Goal: Information Seeking & Learning: Learn about a topic

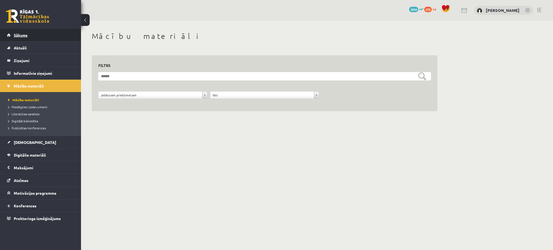
click at [59, 36] on link "Sākums" at bounding box center [40, 35] width 67 height 12
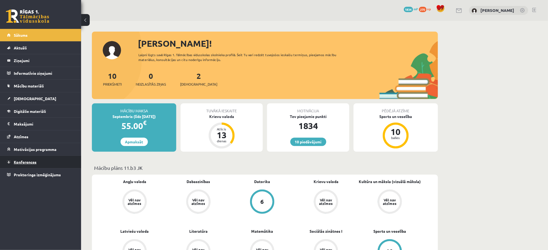
click at [32, 161] on span "Konferences" at bounding box center [25, 162] width 23 height 5
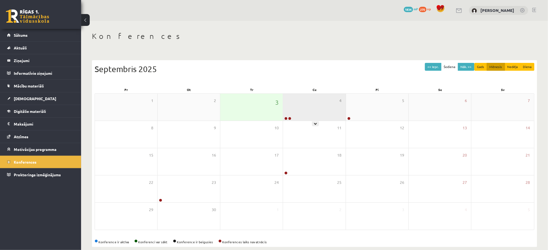
click at [316, 116] on div "4" at bounding box center [314, 107] width 62 height 27
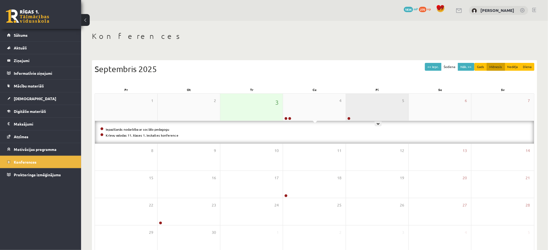
click at [352, 105] on div "5" at bounding box center [377, 107] width 62 height 27
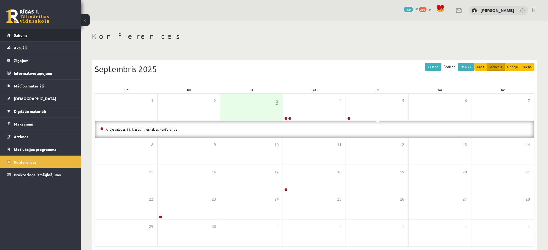
click at [23, 31] on link "Sākums" at bounding box center [40, 35] width 67 height 12
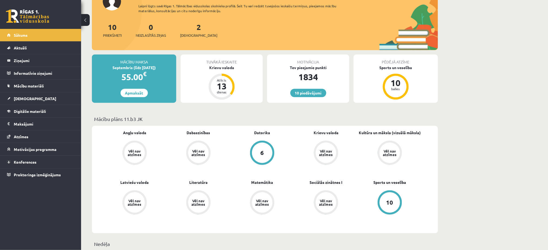
scroll to position [49, 0]
click at [315, 92] on link "10 piedāvājumi" at bounding box center [308, 93] width 36 height 8
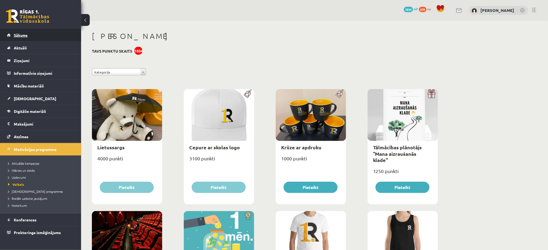
click at [37, 38] on link "Sākums" at bounding box center [40, 35] width 67 height 12
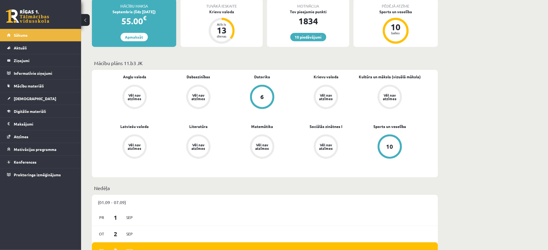
scroll to position [115, 0]
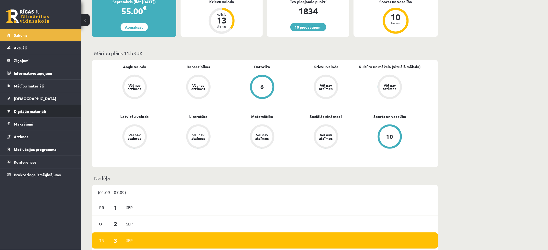
click at [38, 112] on span "Digitālie materiāli" at bounding box center [30, 111] width 32 height 5
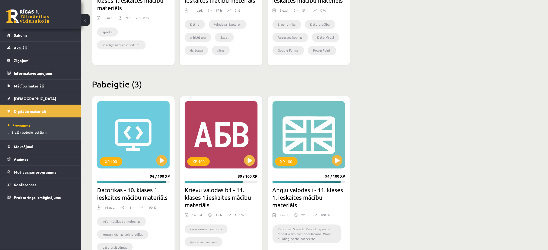
scroll to position [427, 0]
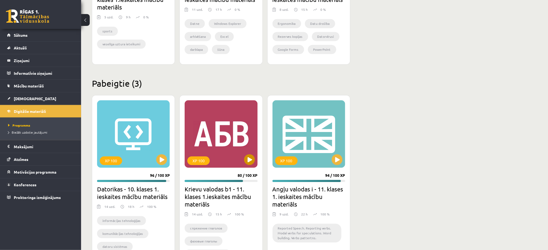
click at [236, 160] on div "XP 100" at bounding box center [221, 134] width 73 height 68
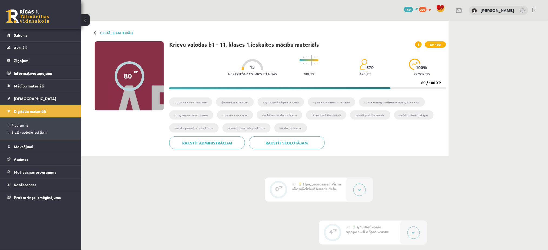
click at [363, 196] on div at bounding box center [359, 190] width 27 height 24
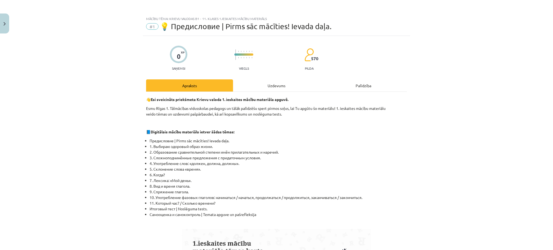
click at [268, 82] on div "Uzdevums" at bounding box center [276, 85] width 87 height 12
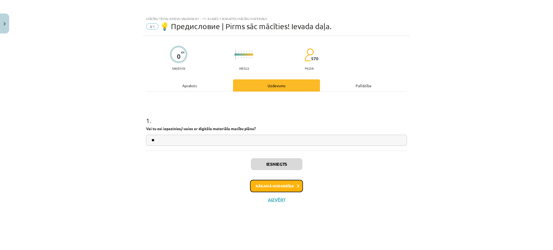
click at [294, 186] on button "Nākamā nodarbība" at bounding box center [276, 186] width 53 height 12
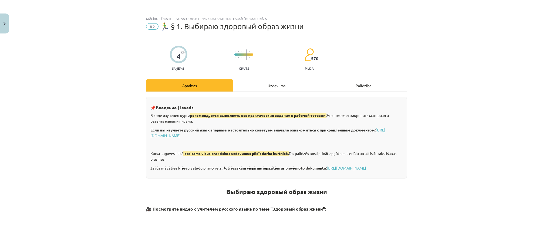
click at [273, 88] on div "Uzdevums" at bounding box center [276, 85] width 87 height 12
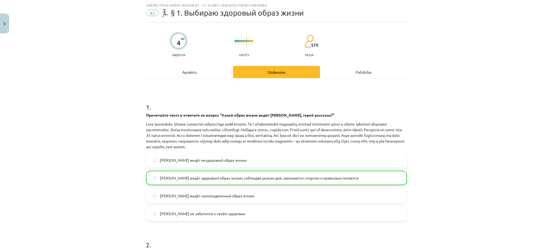
scroll to position [170, 0]
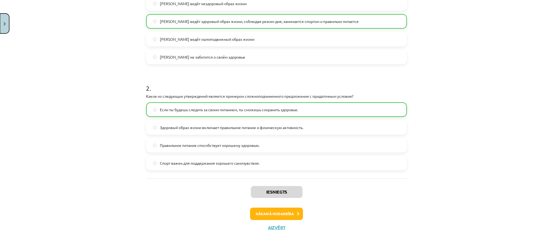
click at [0, 18] on button "Close" at bounding box center [4, 24] width 9 height 20
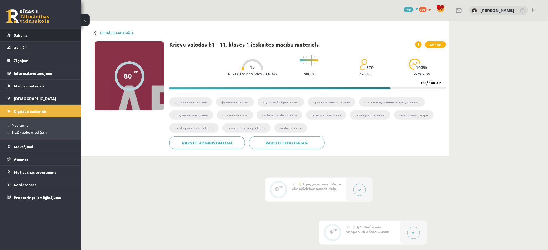
click at [44, 34] on link "Sākums" at bounding box center [40, 35] width 67 height 12
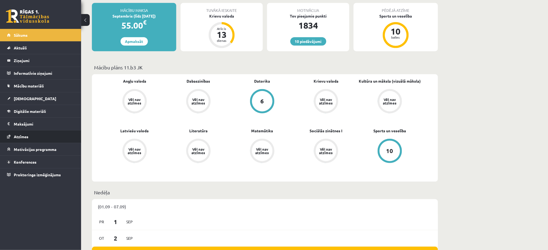
scroll to position [101, 0]
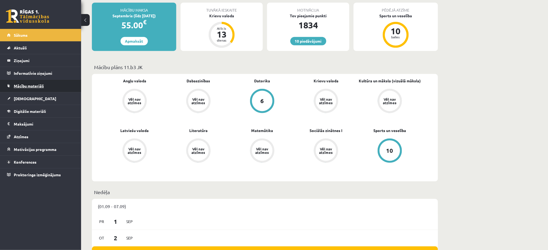
click at [50, 84] on link "Mācību materiāli" at bounding box center [40, 86] width 67 height 12
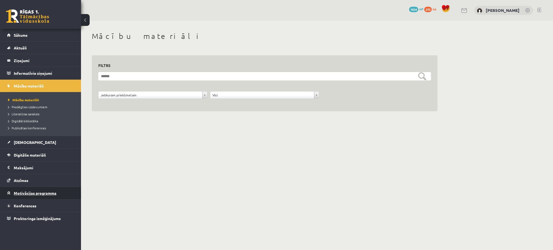
click at [44, 187] on link "Motivācijas programma" at bounding box center [40, 193] width 67 height 12
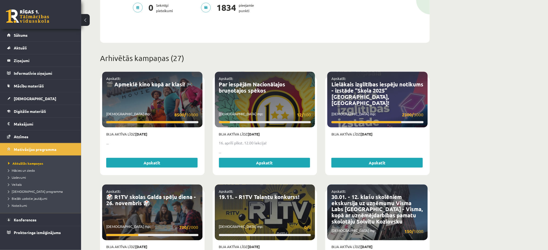
scroll to position [166, 0]
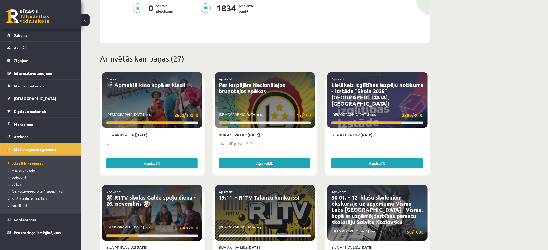
click at [148, 96] on div "Apskatīt: 🎬 Apmeklē kino kopā ar klasi! 🎮 Savākti mp: 8500/ 10000" at bounding box center [152, 100] width 100 height 56
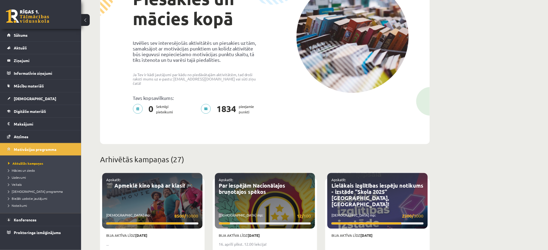
scroll to position [37, 0]
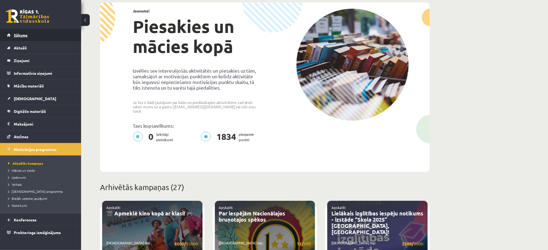
click at [63, 32] on link "Sākums" at bounding box center [40, 35] width 67 height 12
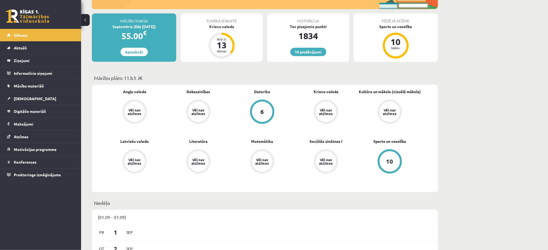
scroll to position [90, 0]
click at [54, 157] on link "Konferences" at bounding box center [40, 162] width 67 height 12
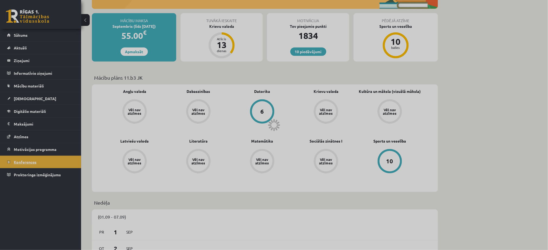
scroll to position [8, 0]
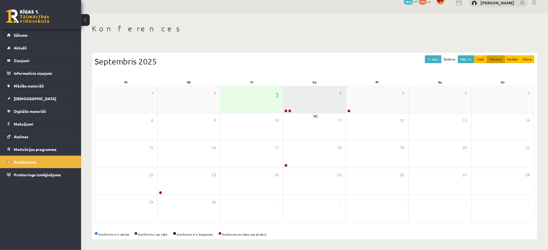
click at [283, 102] on div "4" at bounding box center [314, 99] width 62 height 27
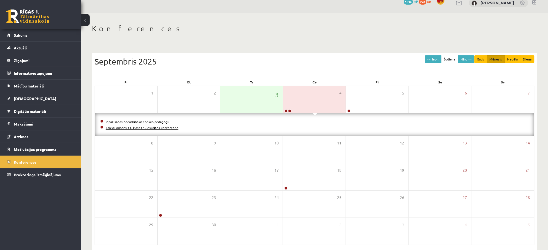
click at [145, 128] on link "Krievu valodas 11. klases 1. ieskaites konference" at bounding box center [142, 128] width 73 height 4
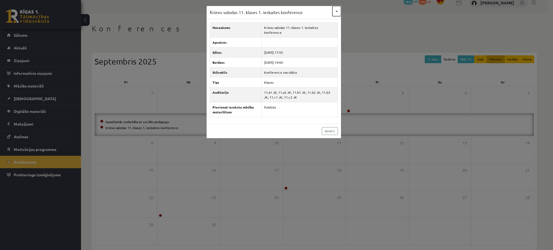
click at [336, 11] on button "×" at bounding box center [337, 11] width 9 height 10
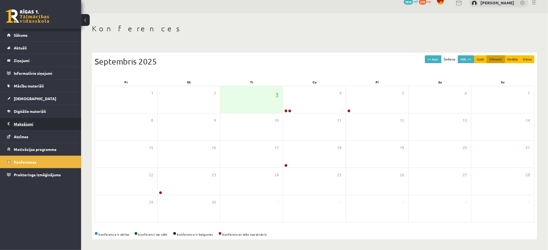
click at [48, 118] on legend "Maksājumi 0" at bounding box center [44, 124] width 61 height 12
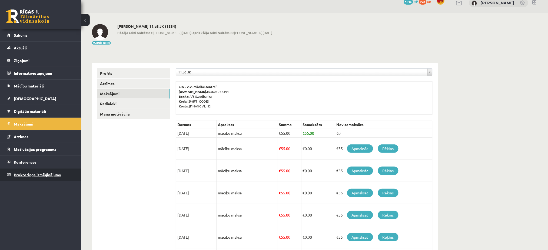
click at [40, 169] on link "Proktoringa izmēģinājums" at bounding box center [40, 175] width 67 height 12
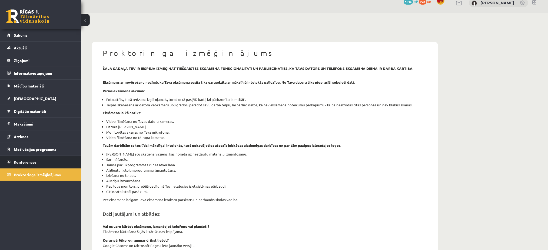
click at [46, 166] on link "Konferences" at bounding box center [40, 162] width 67 height 12
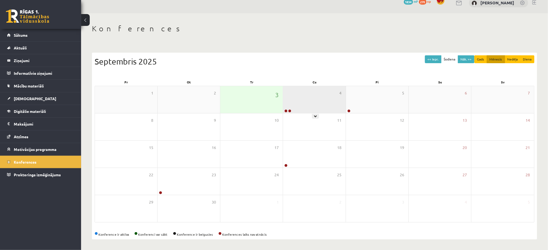
click at [297, 97] on div "4" at bounding box center [314, 99] width 62 height 27
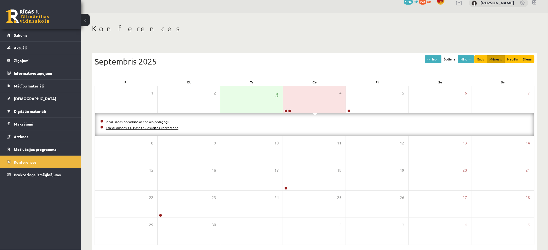
click at [165, 128] on link "Krievu valodas 11. klases 1. ieskaites konference" at bounding box center [142, 128] width 73 height 4
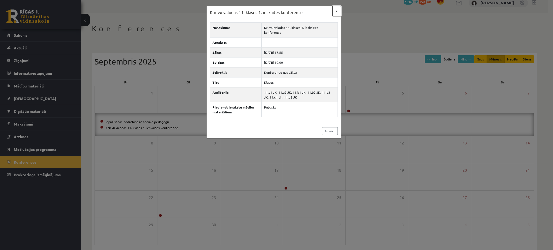
click at [338, 8] on button "×" at bounding box center [337, 11] width 9 height 10
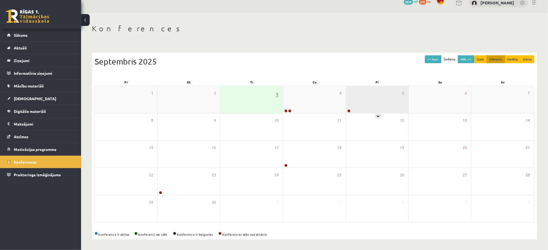
click at [358, 90] on div "5" at bounding box center [377, 99] width 62 height 27
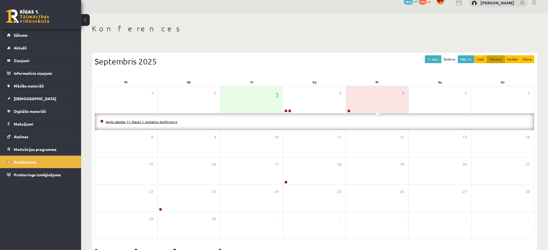
click at [144, 120] on link "Angļu valodas 11. klases 1. ieskaites konference" at bounding box center [142, 122] width 72 height 4
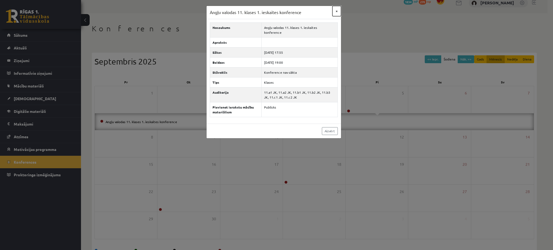
click at [338, 11] on button "×" at bounding box center [337, 11] width 9 height 10
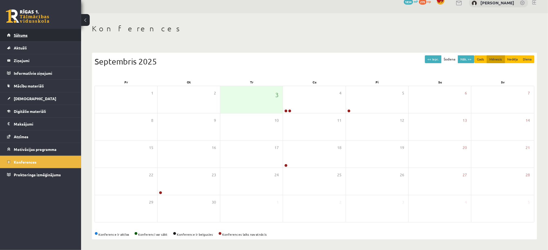
click at [42, 32] on link "Sākums" at bounding box center [40, 35] width 67 height 12
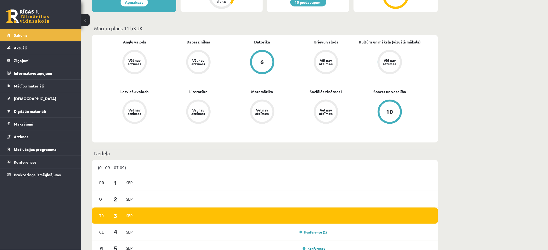
scroll to position [141, 0]
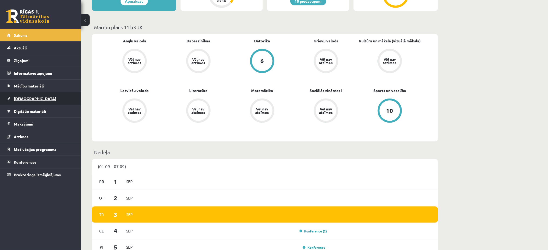
click at [48, 95] on link "[DEMOGRAPHIC_DATA]" at bounding box center [40, 98] width 67 height 12
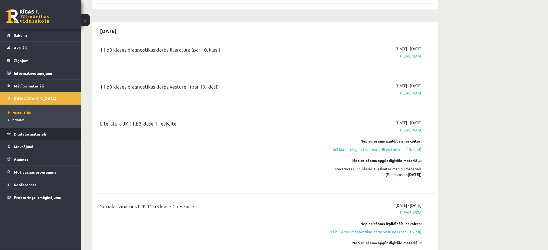
click at [49, 135] on link "Digitālie materiāli" at bounding box center [40, 134] width 67 height 12
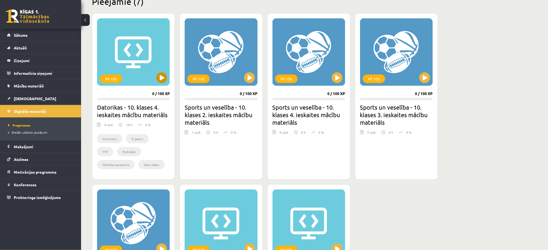
click at [149, 62] on div "XP 100" at bounding box center [133, 52] width 73 height 68
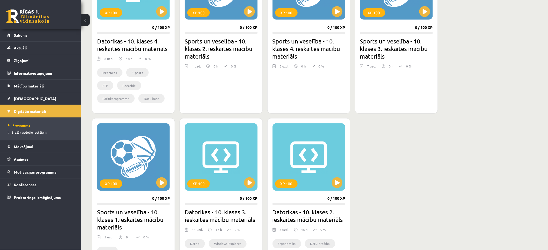
scroll to position [259, 0]
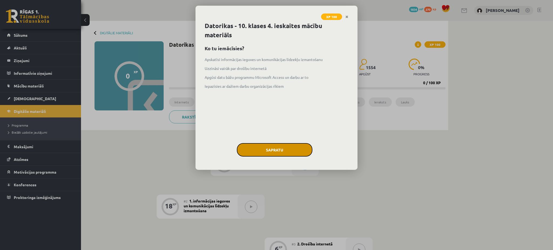
click at [256, 146] on button "Sapratu" at bounding box center [275, 150] width 76 height 14
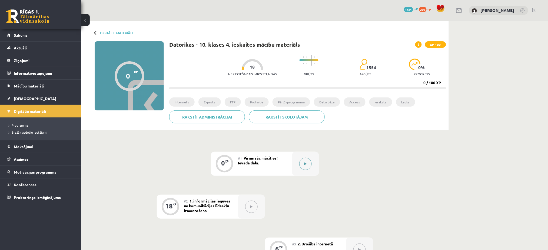
click at [302, 157] on div at bounding box center [305, 164] width 27 height 24
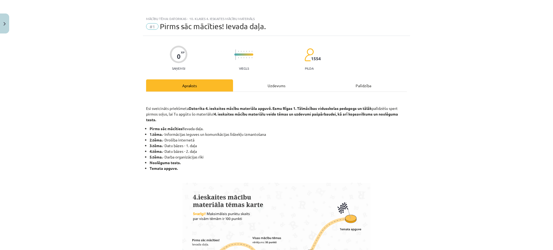
click at [277, 86] on div "Uzdevums" at bounding box center [276, 85] width 87 height 12
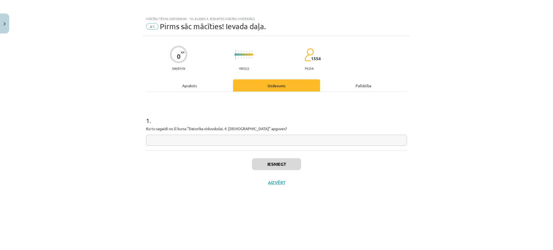
click at [225, 139] on input "text" at bounding box center [276, 140] width 261 height 11
type input "**********"
click at [258, 165] on button "Iesniegt" at bounding box center [276, 164] width 49 height 12
click at [287, 185] on button "Nākamā nodarbība" at bounding box center [276, 186] width 53 height 12
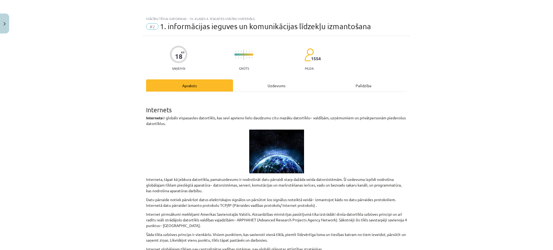
click at [265, 83] on div "Uzdevums" at bounding box center [276, 85] width 87 height 12
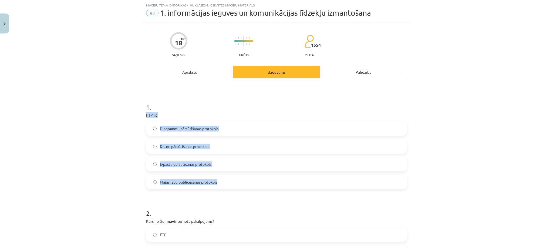
copy div "FTP ir: Diagrammu pārsūtīšanas protokols Datņu pārsūtīšanas protokols E-pastu p…"
drag, startPoint x: 141, startPoint y: 115, endPoint x: 248, endPoint y: 178, distance: 123.3
click at [178, 144] on span "Datņu pārsūtīšanas protokols" at bounding box center [184, 147] width 49 height 6
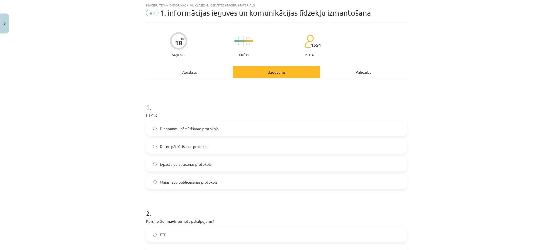
scroll to position [140, 0]
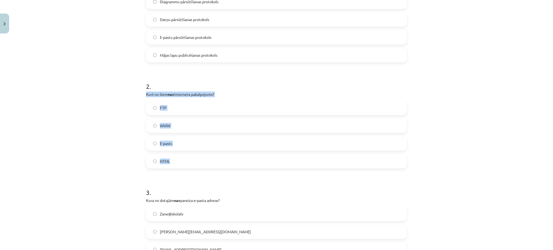
copy div "Kurš no šiem nav interneta pakalpojums? FTP WWW E-pasts HTML"
drag, startPoint x: 139, startPoint y: 93, endPoint x: 229, endPoint y: 153, distance: 108.0
click at [229, 153] on div "Mācību tēma: Datorikas - 10. klases 4. ieskaites mācību materiāls #2 1. informā…" at bounding box center [276, 125] width 553 height 250
click at [164, 162] on span "HTML" at bounding box center [165, 162] width 10 height 6
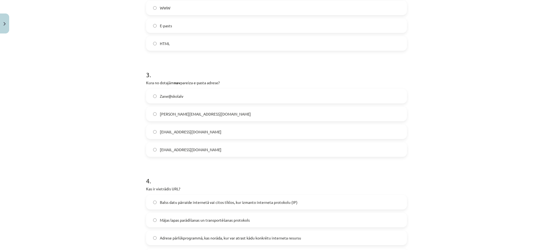
scroll to position [260, 0]
drag, startPoint x: 142, startPoint y: 80, endPoint x: 158, endPoint y: 84, distance: 17.3
click at [158, 84] on div "18 XP Saņemsi Grūts 1554 pilda Apraksts Uzdevums Palīdzība 1 . FTP ir: Diagramm…" at bounding box center [276, 96] width 267 height 641
click at [121, 75] on div "Mācību tēma: Datorikas - 10. klases 4. ieskaites mācību materiāls #2 1. informā…" at bounding box center [276, 125] width 553 height 250
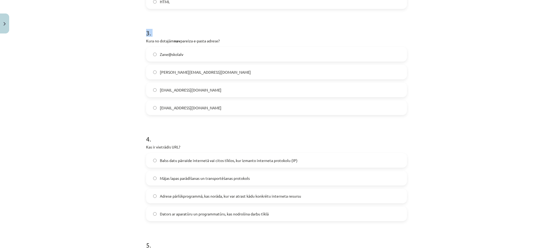
drag, startPoint x: 140, startPoint y: 35, endPoint x: 137, endPoint y: 43, distance: 8.6
click at [137, 43] on div "Mācību tēma: Datorikas - 10. klases 4. ieskaites mācību materiāls #2 1. informā…" at bounding box center [276, 125] width 553 height 250
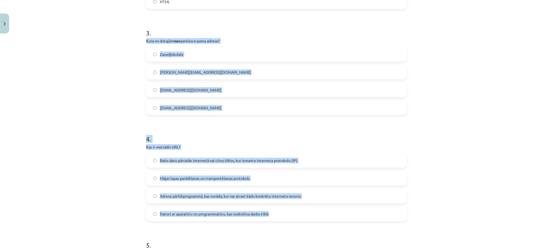
drag, startPoint x: 142, startPoint y: 39, endPoint x: 293, endPoint y: 215, distance: 232.0
click at [293, 215] on div "18 XP Saņemsi Grūts 1554 pilda Apraksts Uzdevums Palīdzība 1 . FTP ir: Diagramm…" at bounding box center [276, 56] width 267 height 641
copy form "Kura no dotajām nav pareiza e-pasta adrese? Zane@skolalv [PERSON_NAME][EMAIL_AD…"
click at [156, 56] on label "Zane@skolalv" at bounding box center [277, 55] width 260 height 14
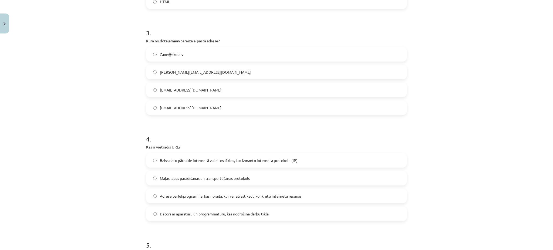
click at [176, 198] on span "Adrese pārlūkprogrammā, kas norāda, kur var atrast kādu konkrētu interneta resu…" at bounding box center [230, 196] width 141 height 6
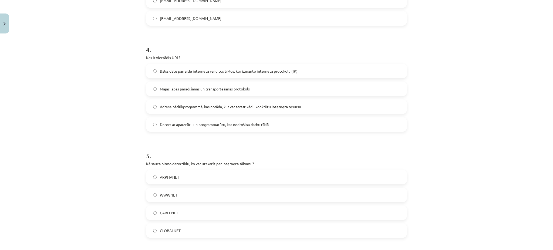
scroll to position [440, 0]
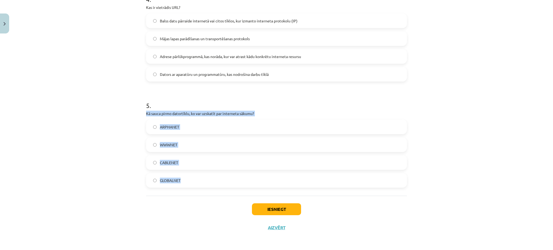
drag, startPoint x: 138, startPoint y: 112, endPoint x: 193, endPoint y: 177, distance: 85.1
click at [193, 177] on div "Mācību tēma: Datorikas - 10. klases 4. ieskaites mācību materiāls #2 1. informā…" at bounding box center [276, 125] width 553 height 250
copy div "Kā sauca pirmo datortīklu, ko var uzskatīt par interneta sākumu? ARPHANET WWWNE…"
click at [170, 123] on label "ARPHANET" at bounding box center [277, 127] width 260 height 14
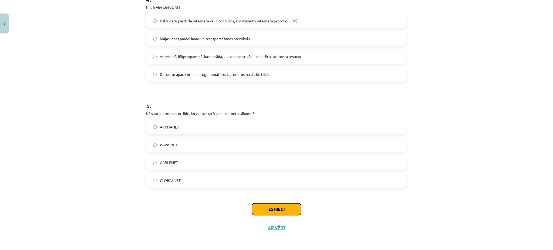
click at [284, 204] on button "Iesniegt" at bounding box center [276, 209] width 49 height 12
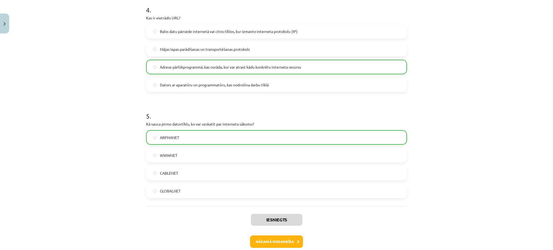
scroll to position [457, 0]
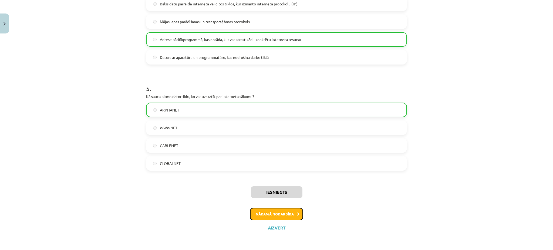
click at [283, 217] on button "Nākamā nodarbība" at bounding box center [276, 214] width 53 height 12
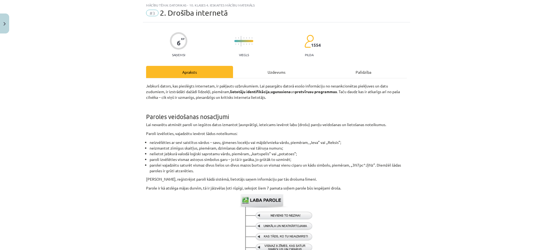
click at [275, 71] on div "Uzdevums" at bounding box center [276, 72] width 87 height 12
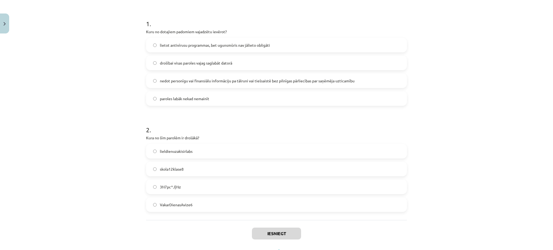
scroll to position [98, 0]
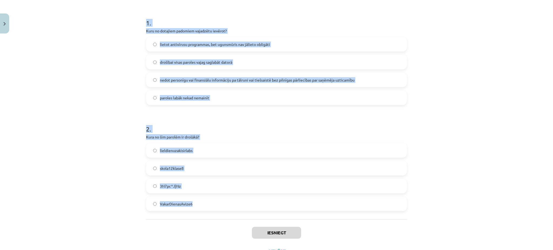
copy form "1 . Kuru no dotajiem padomiem vajadzētu ievērot? lietot antivīrusu programmas, …"
drag, startPoint x: 136, startPoint y: 20, endPoint x: 321, endPoint y: 202, distance: 259.6
click at [321, 202] on div "Mācību tēma: Datorikas - 10. klases 4. ieskaites mācību materiāls #3 2. Drošība…" at bounding box center [276, 125] width 553 height 250
click at [156, 188] on label "3N7pc^J}Nz" at bounding box center [277, 186] width 260 height 14
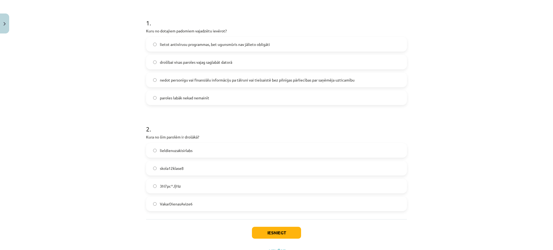
click at [183, 83] on label "nedot personīgu vai finansiālu informāciju pa tālruni vai tiešsaistē bez pilnīg…" at bounding box center [277, 80] width 260 height 14
click at [286, 234] on button "Iesniegt" at bounding box center [276, 233] width 49 height 12
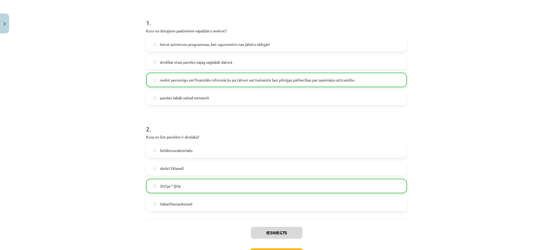
scroll to position [133, 0]
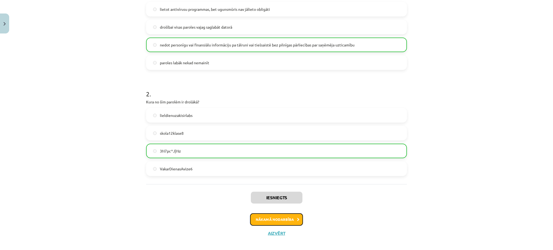
click at [289, 214] on button "Nākamā nodarbība" at bounding box center [276, 219] width 53 height 12
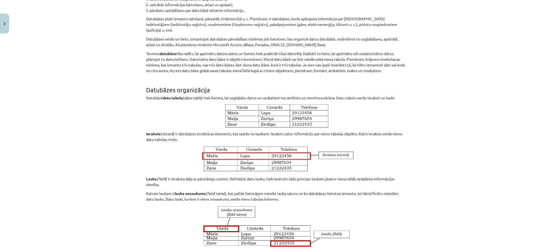
scroll to position [14, 0]
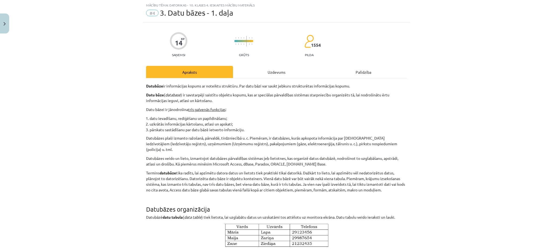
click at [280, 76] on div "Uzdevums" at bounding box center [276, 72] width 87 height 12
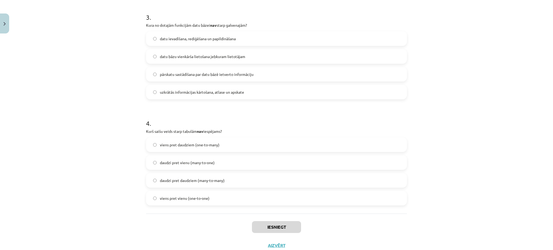
scroll to position [334, 0]
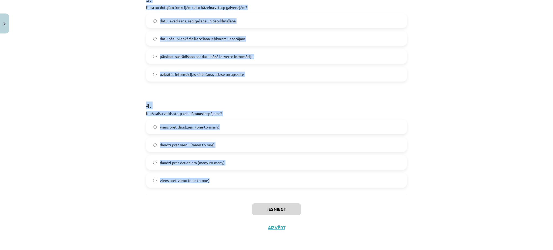
drag, startPoint x: 136, startPoint y: 43, endPoint x: 222, endPoint y: 180, distance: 161.9
click at [222, 180] on div "Mācību tēma: Datorikas - 10. klases 4. ieskaites mācību materiāls #4 3. Datu bā…" at bounding box center [276, 125] width 553 height 250
copy form "1 . Datu bāzu tabulā visu vienu rindiņu sauc par: [PERSON_NAME] atslēgu (primar…"
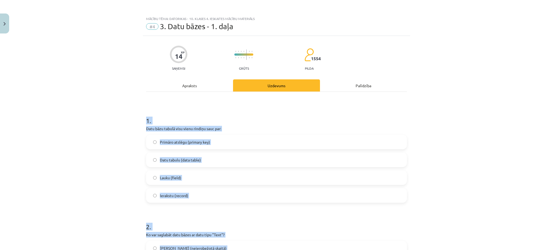
scroll to position [0, 0]
click at [127, 154] on div "Mācību tēma: Datorikas - 10. klases 4. ieskaites mācību materiāls #4 3. Datu bā…" at bounding box center [276, 125] width 553 height 250
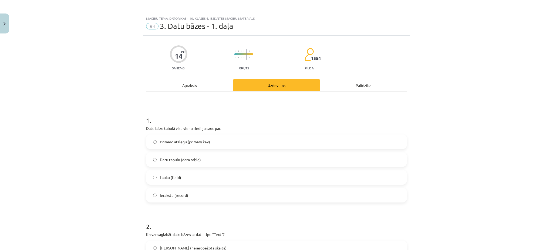
click at [166, 196] on span "Ierakstu (record)" at bounding box center [174, 196] width 28 height 6
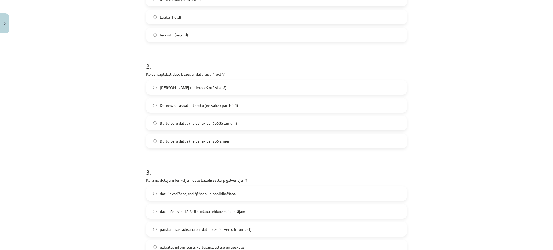
scroll to position [161, 0]
click at [182, 140] on span "Burtciparu datus (ne vairāk par 255 zīmēm)" at bounding box center [196, 141] width 73 height 6
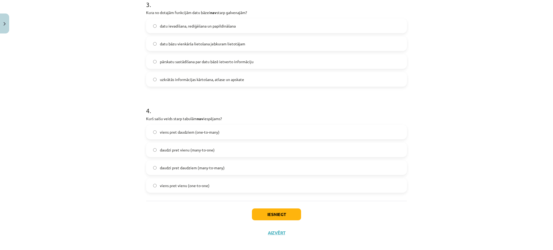
scroll to position [332, 0]
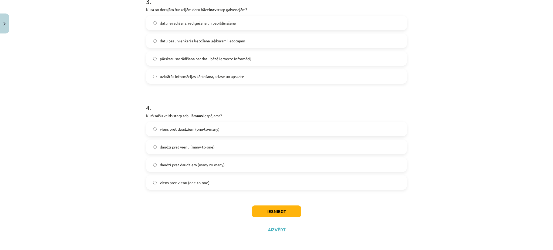
click at [181, 39] on span "datu bāzu vienkārša lietošana jebkuram lietotājam" at bounding box center [202, 41] width 85 height 6
click at [168, 183] on span "viens pret vienu (one-to-one)" at bounding box center [185, 183] width 50 height 6
click at [105, 173] on div "Mācību tēma: Datorikas - 10. klases 4. ieskaites mācību materiāls #4 3. Datu bā…" at bounding box center [276, 125] width 553 height 250
click at [161, 170] on label "daudzi pret daudziem (many-to-many)" at bounding box center [277, 165] width 260 height 14
click at [256, 212] on button "Iesniegt" at bounding box center [276, 212] width 49 height 12
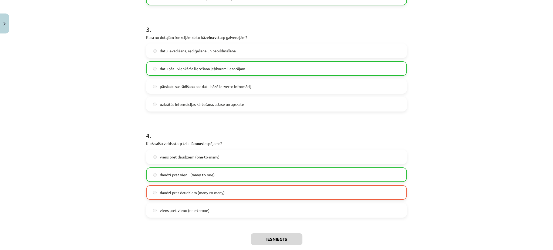
scroll to position [351, 0]
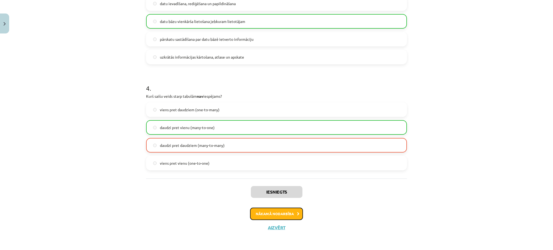
click at [287, 211] on button "Nākamā nodarbība" at bounding box center [276, 214] width 53 height 12
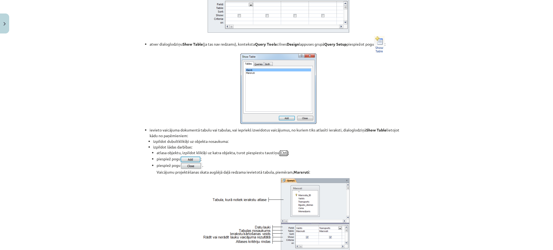
scroll to position [14, 0]
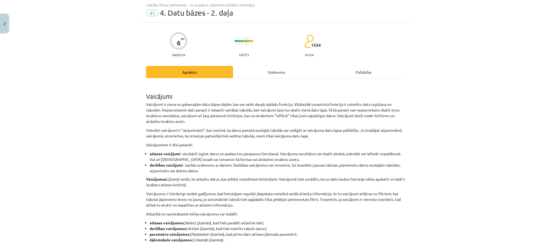
click at [279, 71] on div "Uzdevums" at bounding box center [276, 72] width 87 height 12
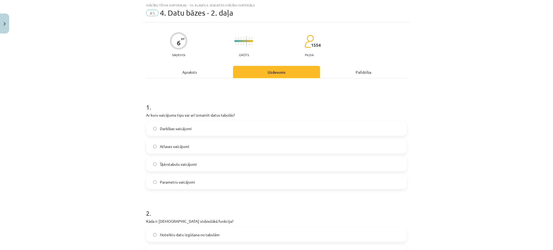
click at [137, 104] on div "Mācību tēma: Datorikas - 10. klases 4. ieskaites mācību materiāls #5 4. Datu bā…" at bounding box center [276, 125] width 553 height 250
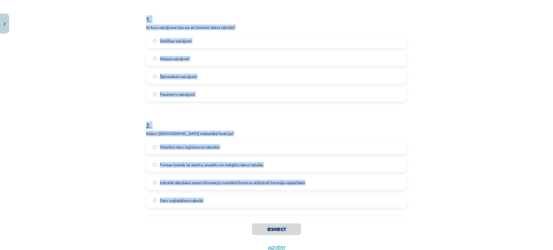
scroll to position [121, 0]
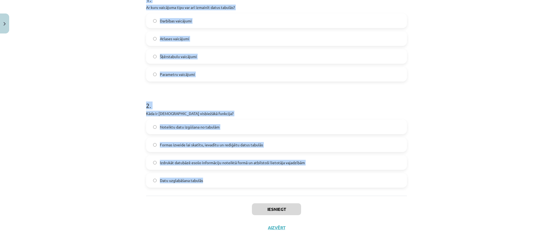
drag, startPoint x: 142, startPoint y: 105, endPoint x: 220, endPoint y: 185, distance: 111.6
click at [220, 185] on div "6 XP Saņemsi Grūts 1554 pilda Apraksts Uzdevums Palīdzība 1 . Ar kuru vaicājuma…" at bounding box center [276, 76] width 267 height 322
copy form "1 . Ar kuru vaicājuma tipu var arī izmainīt datus tabulās? Darbības vaicājumi A…"
click at [178, 20] on span "Darbības vaicājumi" at bounding box center [176, 21] width 32 height 6
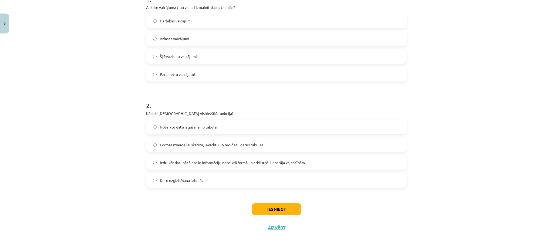
click at [169, 129] on span "Noteiktu datu izgūšana no tabulām" at bounding box center [190, 127] width 60 height 6
click at [265, 207] on button "Iesniegt" at bounding box center [276, 209] width 49 height 12
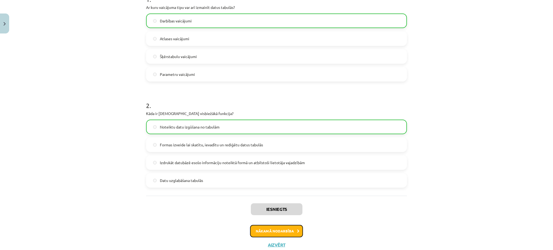
click at [263, 231] on button "Nākamā nodarbība" at bounding box center [276, 231] width 53 height 12
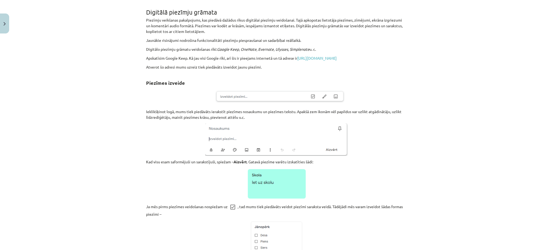
scroll to position [14, 0]
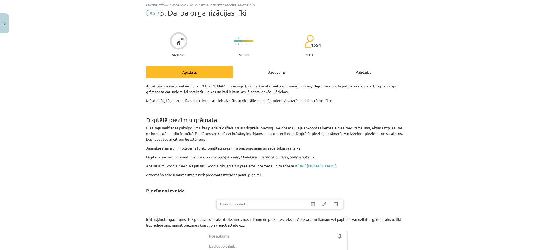
click at [267, 74] on div "Uzdevums" at bounding box center [276, 72] width 87 height 12
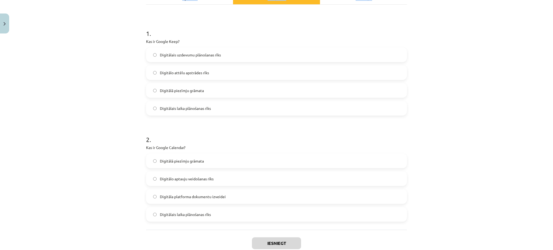
scroll to position [121, 0]
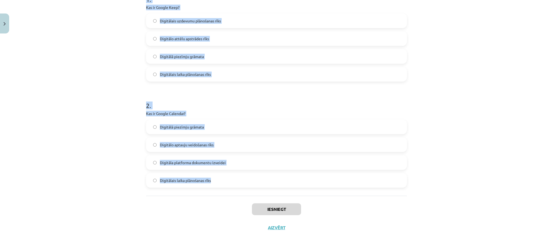
drag, startPoint x: 135, startPoint y: 105, endPoint x: 217, endPoint y: 177, distance: 109.3
click at [217, 177] on div "Mācību tēma: Datorikas - 10. klases 4. ieskaites mācību materiāls #6 5. Darba o…" at bounding box center [276, 125] width 553 height 250
copy form "1 . Kas ir Google Keep? Digitālais uzdevumu plānošanas rīks Digitālo attēlu aps…"
click at [54, 110] on div "Mācību tēma: Datorikas - 10. klases 4. ieskaites mācību materiāls #6 5. Darba o…" at bounding box center [276, 125] width 553 height 250
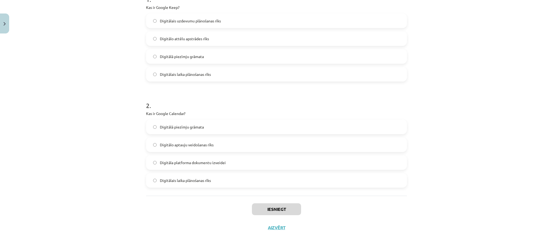
click at [171, 53] on label "Digitālā piezīmju grāmata" at bounding box center [277, 57] width 260 height 14
click at [180, 186] on label "Digitālais laika plānošanas rīks" at bounding box center [277, 181] width 260 height 14
click at [270, 204] on button "Iesniegt" at bounding box center [276, 209] width 49 height 12
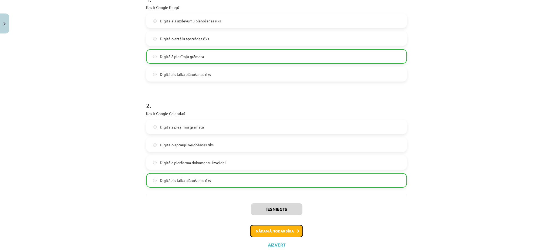
click at [268, 228] on button "Nākamā nodarbība" at bounding box center [276, 231] width 53 height 12
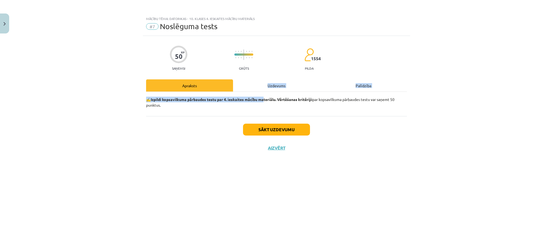
drag, startPoint x: 266, startPoint y: 94, endPoint x: 262, endPoint y: 85, distance: 9.4
click at [262, 85] on div "Apraksts Uzdevums Palīdzība ✍️ Izpildi kopsavilkuma pārbaudes testu par 4. iesk…" at bounding box center [276, 97] width 261 height 37
click at [262, 85] on div "Uzdevums" at bounding box center [276, 85] width 87 height 12
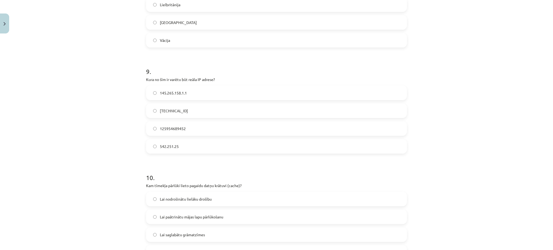
scroll to position [971, 0]
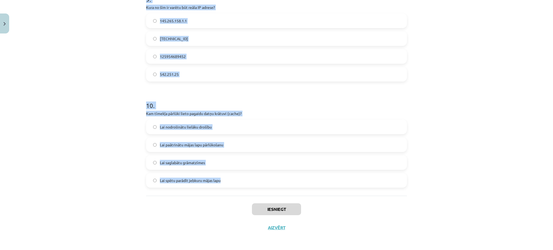
drag, startPoint x: 139, startPoint y: 83, endPoint x: 225, endPoint y: 191, distance: 137.9
click at [225, 191] on div "Mācību tēma: Datorikas - 10. klases 4. ieskaites mācību materiāls #7 Noslēguma …" at bounding box center [276, 125] width 553 height 250
copy form "3 . Lor ip dolorsi ametcon? ad elits, doe temporincidi utlaboreet dolor magnaal…"
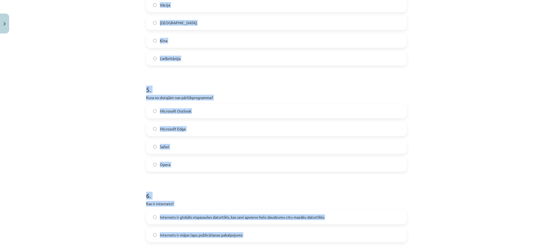
click at [83, 120] on div "Mācību tēma: Datorikas - 10. klases 4. ieskaites mācību materiāls #7 Noslēguma …" at bounding box center [276, 125] width 553 height 250
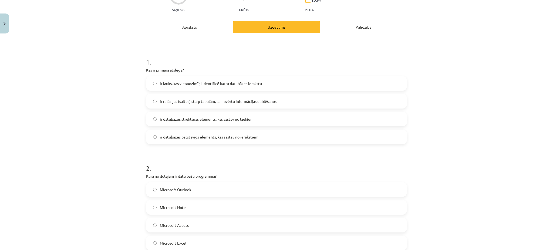
scroll to position [57, 0]
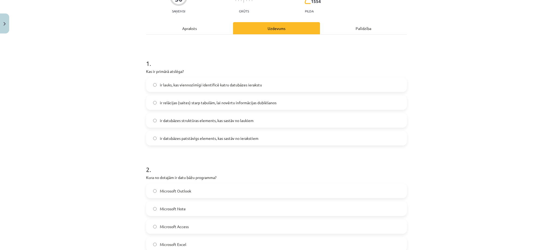
click at [192, 82] on span "ir lauks, kas viennozīmīgi identificē katru datubāzes ierakstu" at bounding box center [211, 85] width 102 height 6
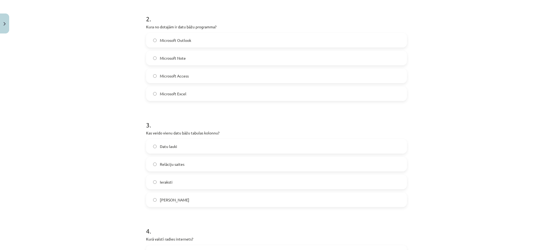
scroll to position [210, 0]
click at [188, 70] on label "Microsoft Access" at bounding box center [277, 74] width 260 height 14
click at [171, 142] on span "Datu lauki" at bounding box center [168, 145] width 17 height 6
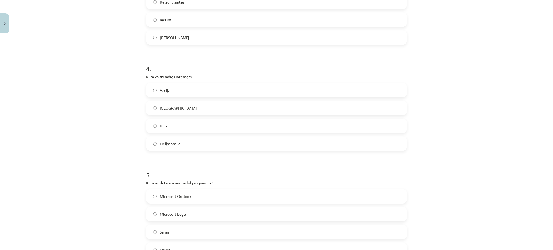
scroll to position [371, 0]
click at [171, 105] on label "[GEOGRAPHIC_DATA]" at bounding box center [277, 108] width 260 height 14
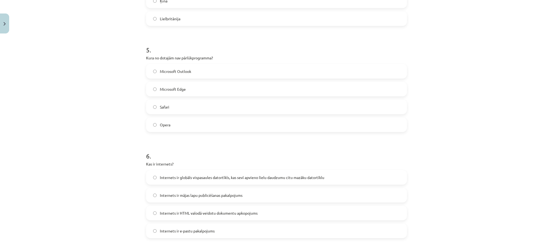
scroll to position [496, 0]
click at [211, 69] on label "Microsoft Outlook" at bounding box center [277, 71] width 260 height 14
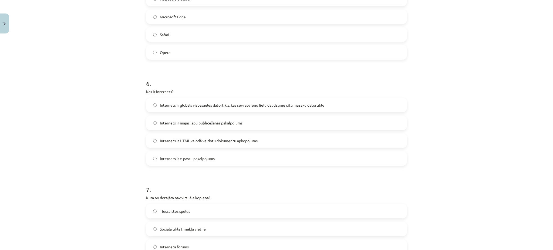
scroll to position [570, 0]
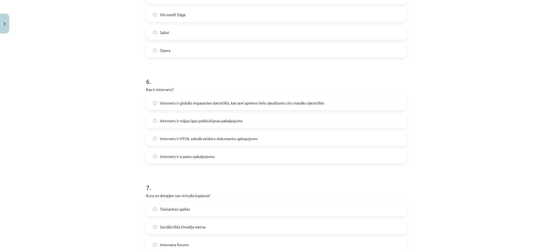
click at [227, 103] on span "Internets ir globāls vispasaules datortīkls, kas sevī apvieno lielu daudzumu ci…" at bounding box center [242, 103] width 165 height 6
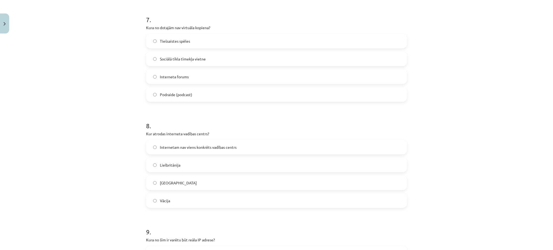
scroll to position [741, 0]
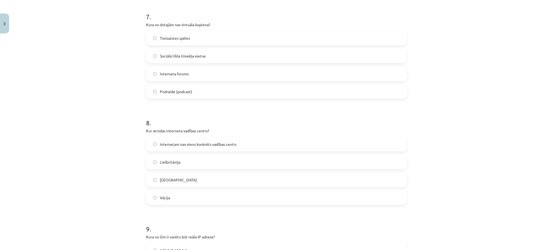
click at [187, 91] on span "Podraide (podcast)" at bounding box center [176, 92] width 32 height 6
click at [188, 145] on span "Internetam nav viens konkrēts vadības centrs" at bounding box center [198, 145] width 77 height 6
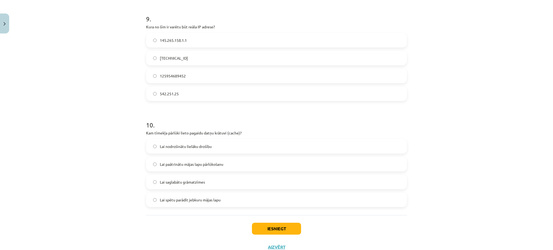
scroll to position [962, 0]
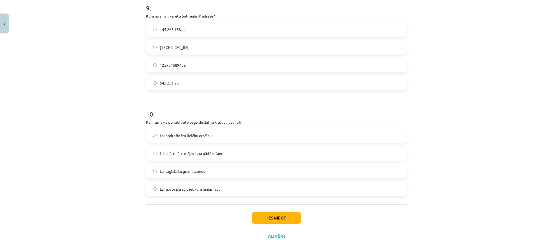
click at [233, 147] on label "Lai paātrinātu mājas lapu pārlūkošanu" at bounding box center [277, 154] width 260 height 14
click at [180, 79] on label "542.251.25" at bounding box center [277, 83] width 260 height 14
click at [167, 46] on span "[TECHNICAL_ID]" at bounding box center [174, 48] width 28 height 6
click at [265, 216] on button "Iesniegt" at bounding box center [276, 218] width 49 height 12
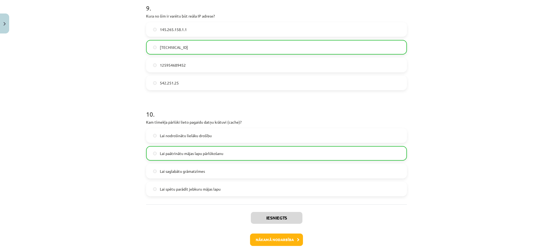
click at [450, 140] on div "Mācību tēma: Datorikas - 10. klases 4. ieskaites mācību materiāls #7 Noslēguma …" at bounding box center [276, 125] width 553 height 250
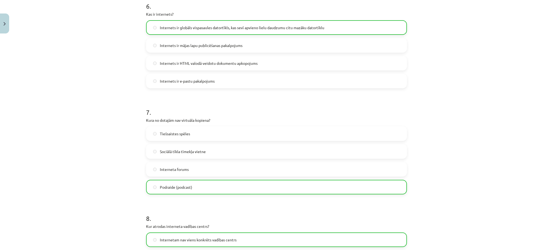
scroll to position [988, 0]
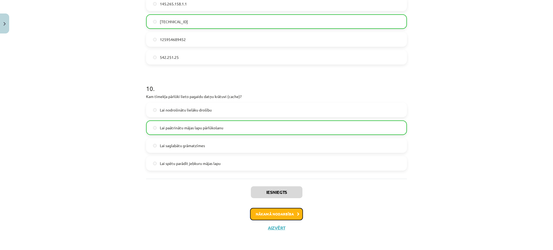
click at [286, 210] on button "Nākamā nodarbība" at bounding box center [276, 214] width 53 height 12
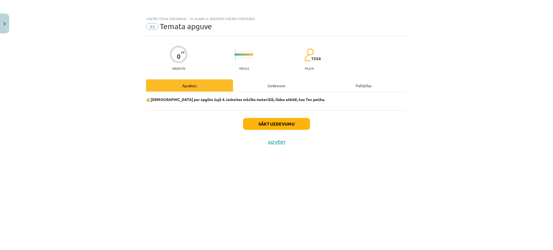
click at [275, 83] on div "Uzdevums" at bounding box center [276, 85] width 87 height 12
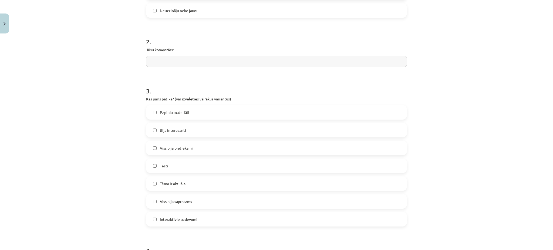
scroll to position [274, 0]
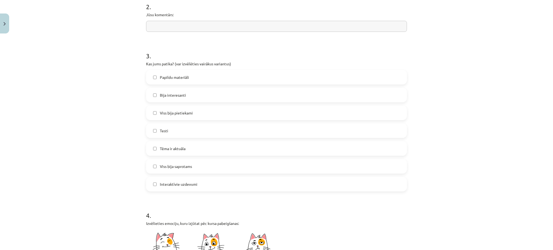
click at [170, 75] on span "Papildu materiāli" at bounding box center [174, 78] width 29 height 6
click at [167, 86] on div "Papildu materiāli [PERSON_NAME] interesanti Viss bija pietiekami Testi Tēma ir …" at bounding box center [276, 131] width 261 height 122
click at [166, 93] on span "Bija interesanti" at bounding box center [173, 95] width 26 height 6
click at [167, 116] on label "Viss bija pietiekami" at bounding box center [277, 113] width 260 height 14
click at [157, 137] on label "Testi" at bounding box center [277, 131] width 260 height 14
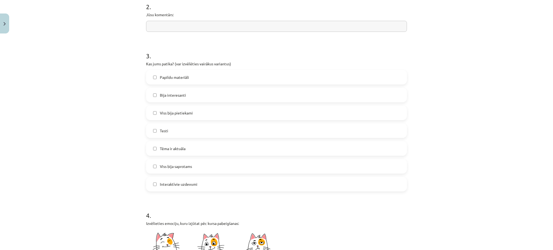
click at [161, 150] on span "Tēma ir aktuāla" at bounding box center [173, 149] width 26 height 6
click at [163, 165] on span "Viss bija saprotams" at bounding box center [176, 167] width 32 height 6
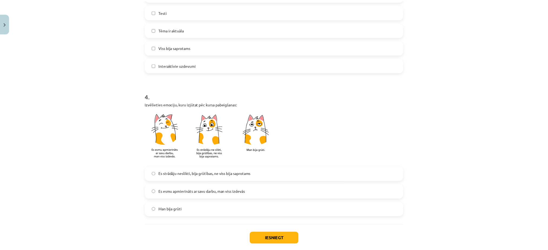
scroll to position [419, 0]
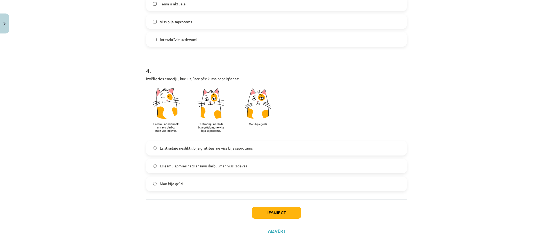
click at [170, 166] on span "Es esmu apmierināts ar savu darbu, man viss izdevās" at bounding box center [203, 166] width 87 height 6
click at [292, 213] on button "Iesniegt" at bounding box center [276, 213] width 49 height 12
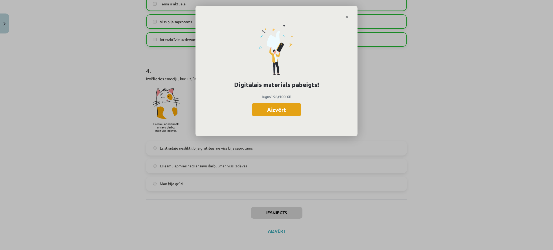
click at [286, 107] on button "Aizvērt" at bounding box center [277, 110] width 50 height 14
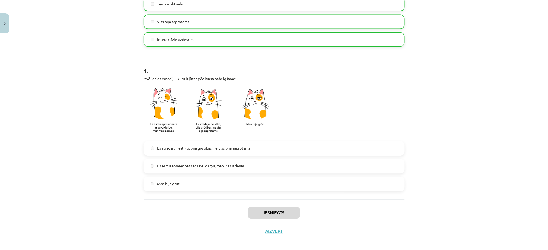
click at [9, 25] on div "Mācību tēma: Datorikas - 10. klases 4. ieskaites mācību materiāls #8 Temata apg…" at bounding box center [274, 125] width 548 height 250
click at [5, 25] on img "Close" at bounding box center [5, 24] width 2 height 4
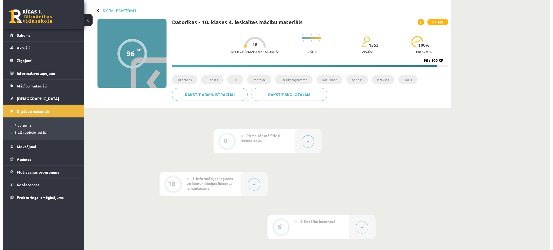
scroll to position [22, 0]
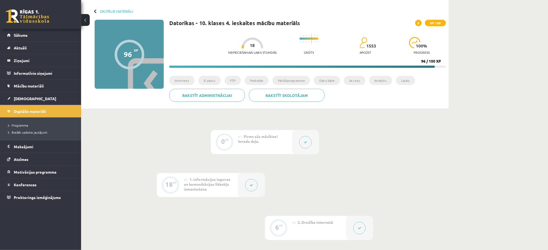
click at [252, 179] on button at bounding box center [251, 185] width 12 height 12
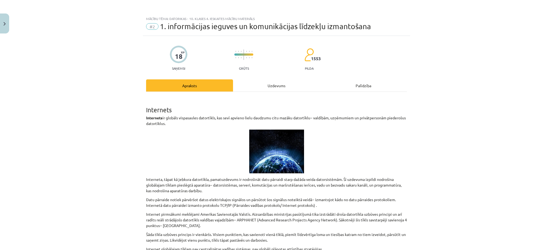
click at [265, 88] on div "Uzdevums" at bounding box center [276, 85] width 87 height 12
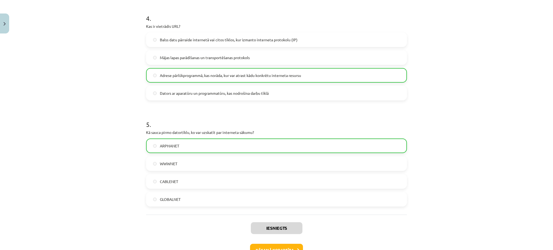
scroll to position [424, 0]
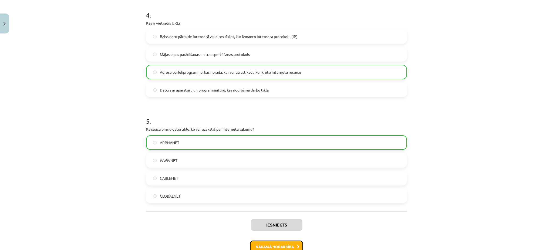
click at [289, 246] on button "Nākamā nodarbība" at bounding box center [276, 247] width 53 height 12
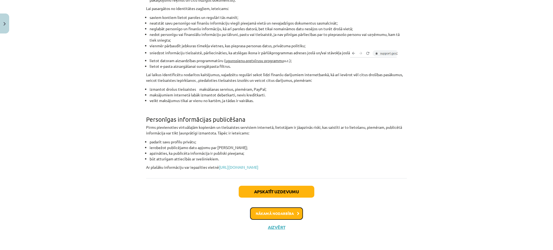
scroll to position [14, 0]
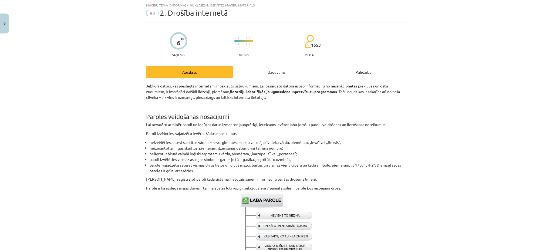
click at [258, 73] on div "Uzdevums" at bounding box center [276, 72] width 87 height 12
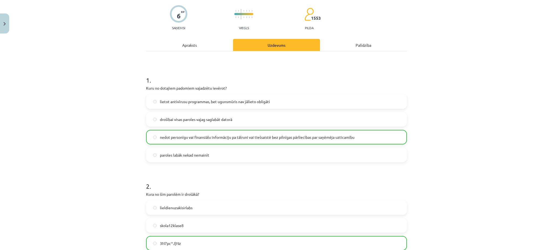
scroll to position [139, 0]
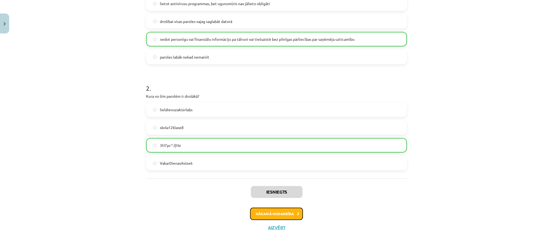
click at [276, 208] on button "Nākamā nodarbība" at bounding box center [276, 214] width 53 height 12
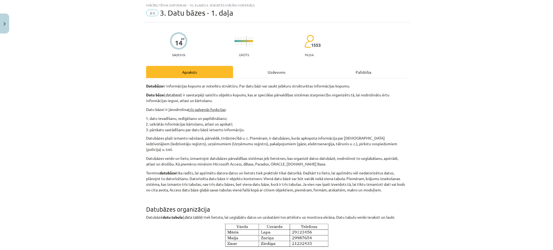
click at [279, 76] on div "Uzdevums" at bounding box center [276, 72] width 87 height 12
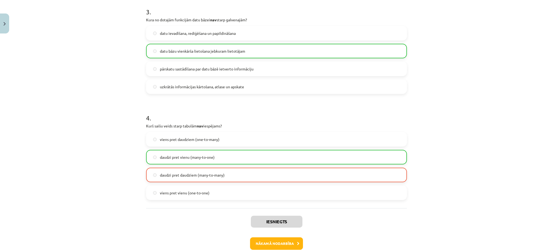
scroll to position [321, 0]
click at [278, 239] on button "Nākamā nodarbība" at bounding box center [276, 243] width 53 height 12
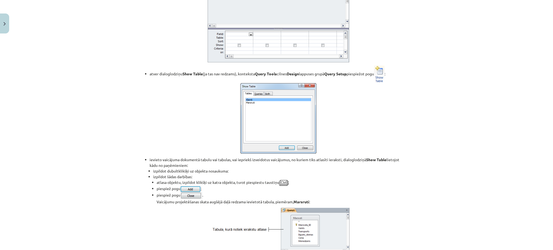
scroll to position [14, 0]
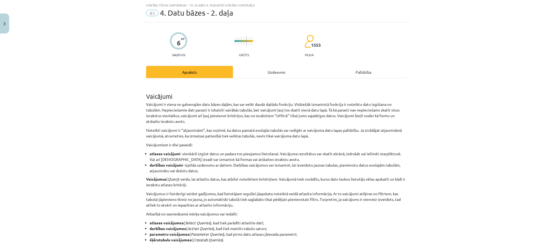
click at [282, 73] on div "Uzdevums" at bounding box center [276, 72] width 87 height 12
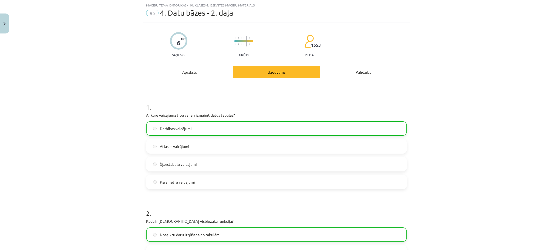
scroll to position [139, 0]
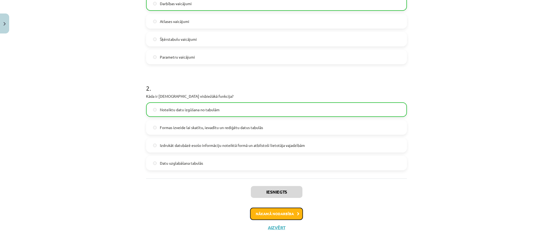
click at [289, 208] on button "Nākamā nodarbība" at bounding box center [276, 214] width 53 height 12
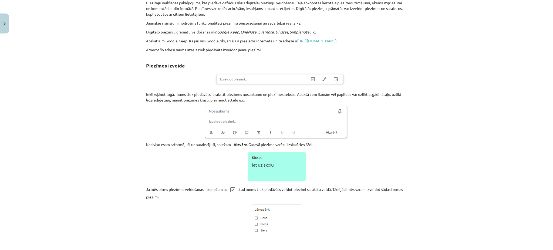
scroll to position [14, 0]
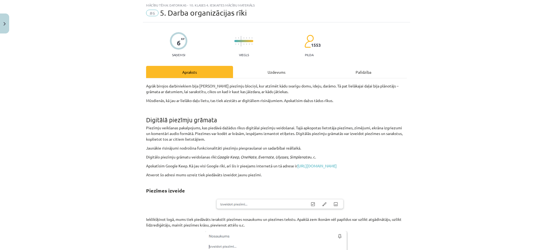
click at [276, 72] on div "Uzdevums" at bounding box center [276, 72] width 87 height 12
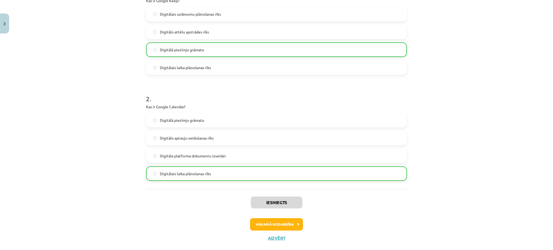
scroll to position [139, 0]
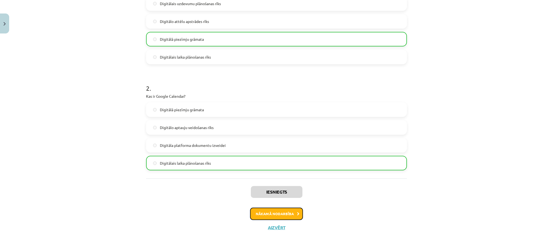
click at [267, 212] on button "Nākamā nodarbība" at bounding box center [276, 214] width 53 height 12
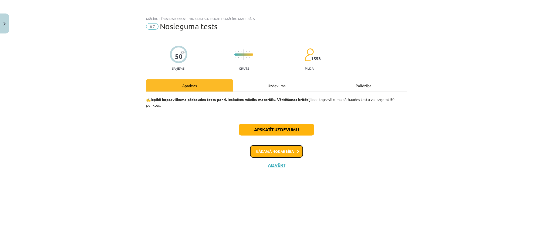
scroll to position [0, 0]
click at [290, 85] on div "Uzdevums" at bounding box center [276, 85] width 87 height 12
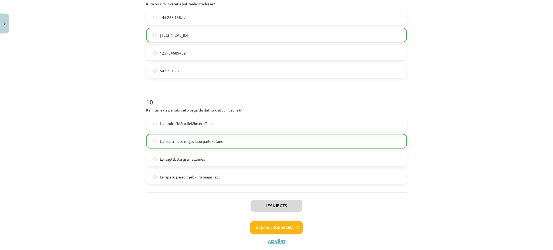
scroll to position [974, 0]
drag, startPoint x: 275, startPoint y: 220, endPoint x: 275, endPoint y: 227, distance: 6.8
click at [275, 227] on div "Iesniegts Nākamā nodarbība Aizvērt" at bounding box center [276, 220] width 261 height 55
click at [275, 227] on button "Nākamā nodarbība" at bounding box center [276, 228] width 53 height 12
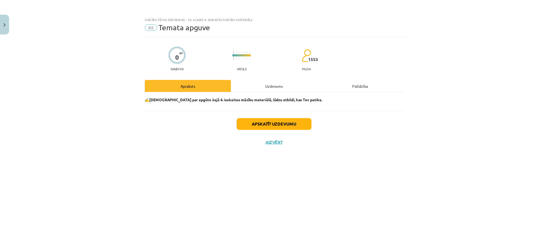
scroll to position [0, 0]
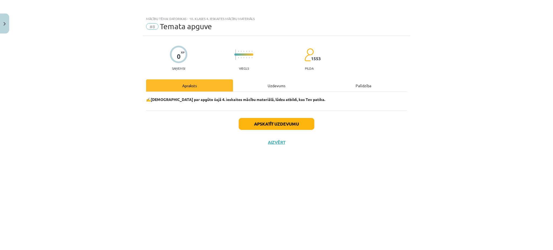
click at [268, 85] on div "Uzdevums" at bounding box center [276, 85] width 87 height 12
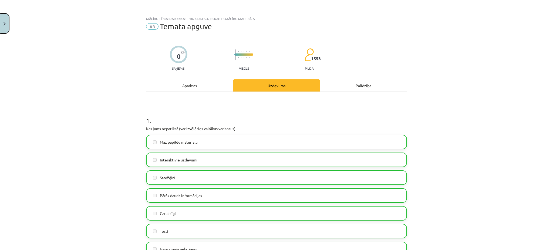
click at [1, 22] on button "Close" at bounding box center [4, 24] width 9 height 20
